Goal: Task Accomplishment & Management: Manage account settings

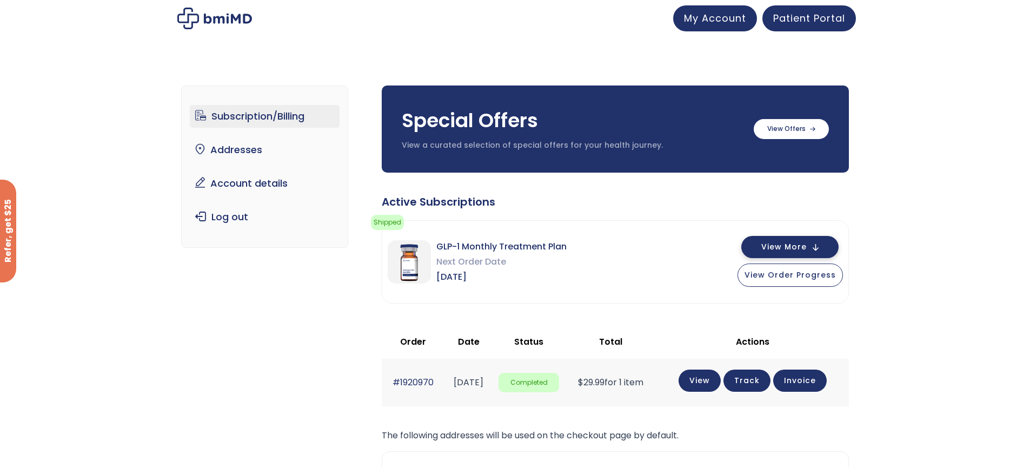
click at [787, 248] on span "View More" at bounding box center [783, 246] width 45 height 7
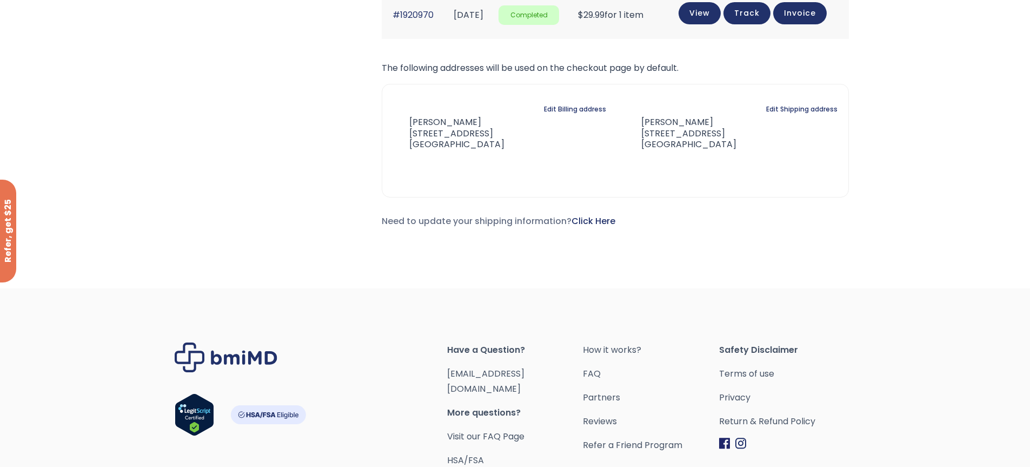
scroll to position [757, 0]
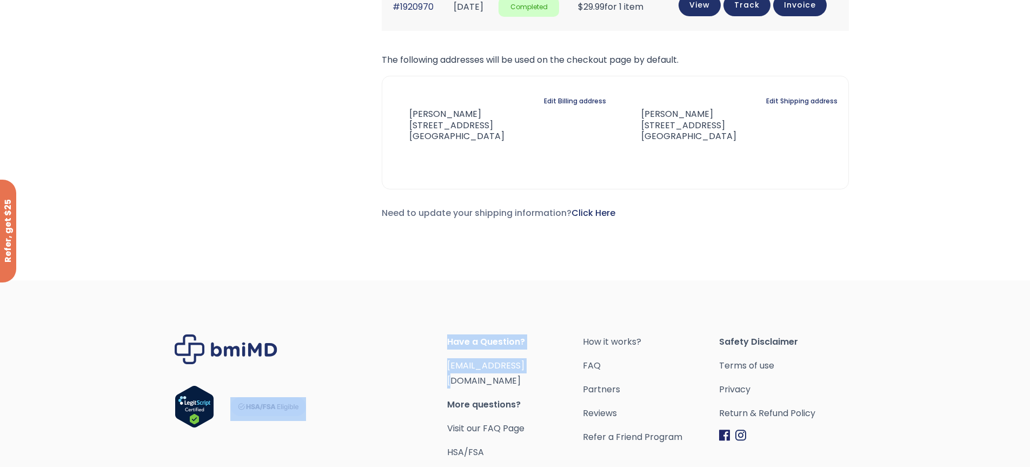
drag, startPoint x: 538, startPoint y: 362, endPoint x: 436, endPoint y: 366, distance: 102.3
click at [436, 366] on div "Have a Question? [EMAIL_ADDRESS][DOMAIN_NAME] More questions? Visit our FAQ Pag…" at bounding box center [515, 396] width 681 height 125
click at [422, 360] on div "Footer" at bounding box center [311, 396] width 273 height 125
drag, startPoint x: 539, startPoint y: 363, endPoint x: 446, endPoint y: 364, distance: 92.5
click at [446, 364] on div "Have a Question? [EMAIL_ADDRESS][DOMAIN_NAME] More questions? Visit our FAQ Pag…" at bounding box center [515, 396] width 681 height 125
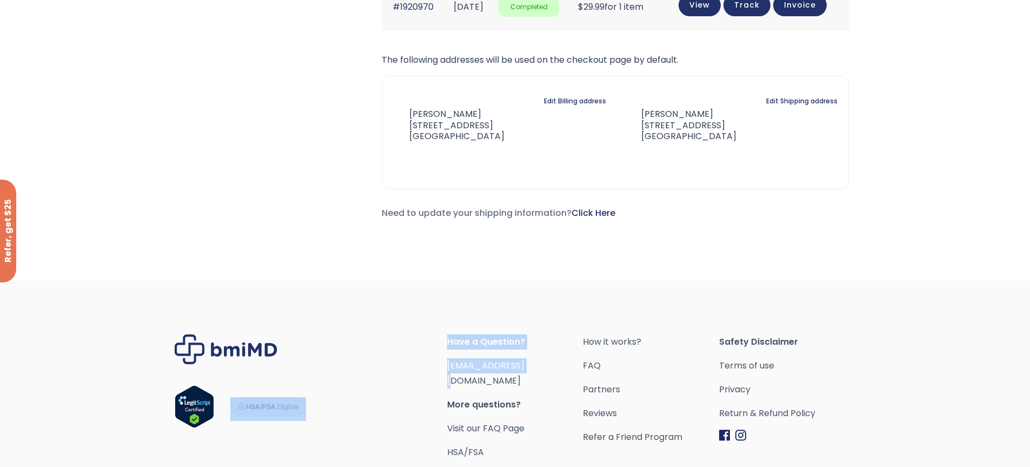
click at [419, 361] on div "Footer" at bounding box center [311, 396] width 273 height 125
click at [555, 350] on div "Have a Question? [EMAIL_ADDRESS][DOMAIN_NAME] More questions? Visit our FAQ Pag…" at bounding box center [515, 396] width 136 height 125
drag, startPoint x: 540, startPoint y: 366, endPoint x: 448, endPoint y: 368, distance: 91.4
click at [448, 368] on span "[EMAIL_ADDRESS][DOMAIN_NAME]" at bounding box center [515, 373] width 136 height 30
copy link "[EMAIL_ADDRESS][DOMAIN_NAME]"
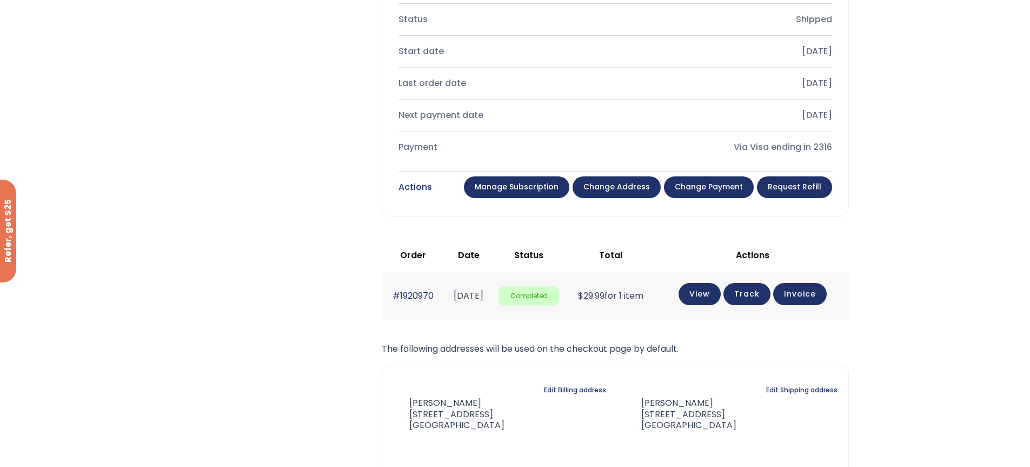
scroll to position [487, 0]
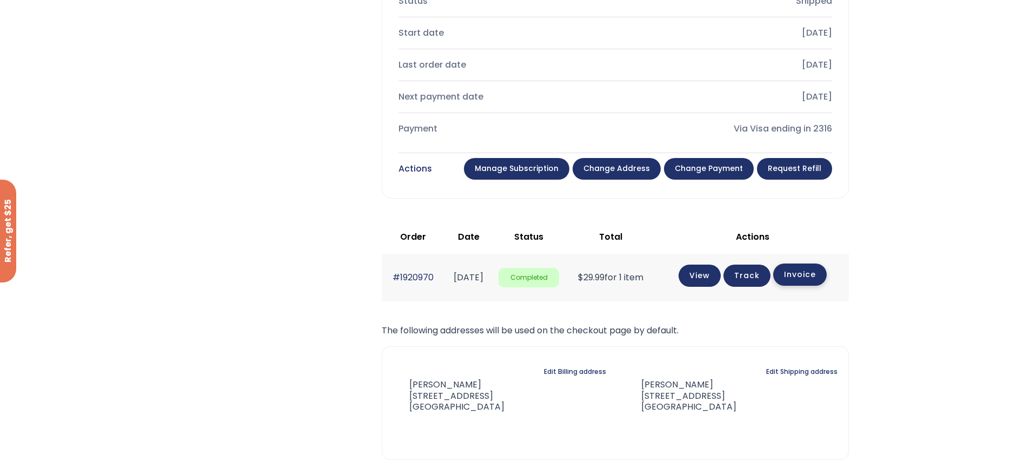
click at [803, 279] on link "Invoice" at bounding box center [800, 274] width 54 height 22
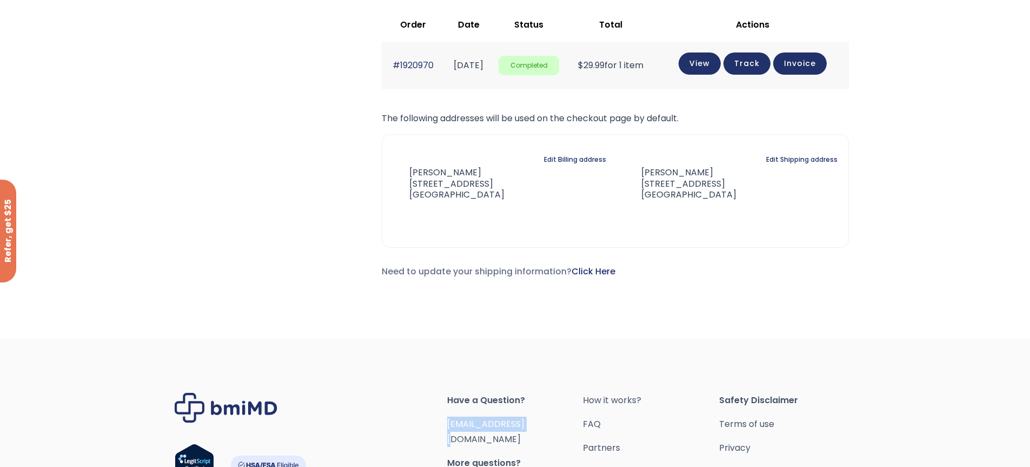
scroll to position [829, 0]
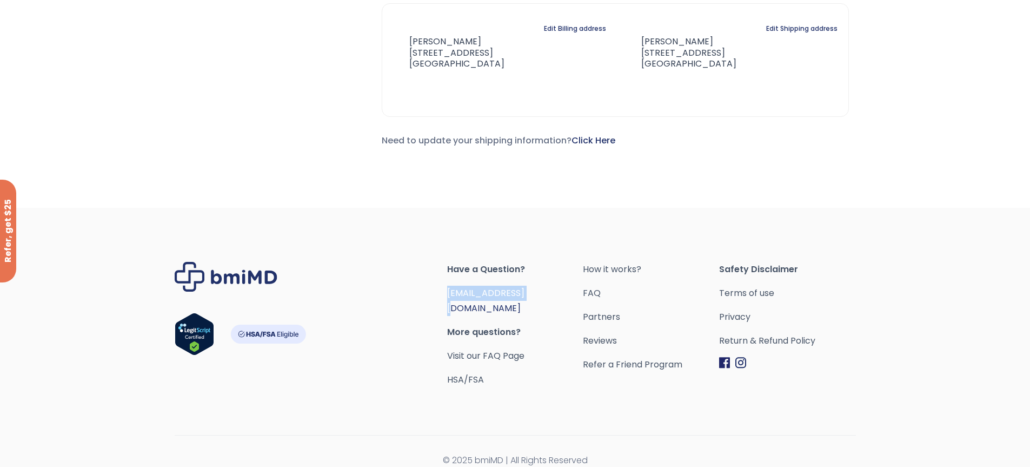
click at [485, 293] on link "[EMAIL_ADDRESS][DOMAIN_NAME]" at bounding box center [485, 301] width 77 height 28
click at [456, 349] on link "Visit our FAQ Page" at bounding box center [485, 355] width 77 height 12
